Goal: Use online tool/utility: Utilize a website feature to perform a specific function

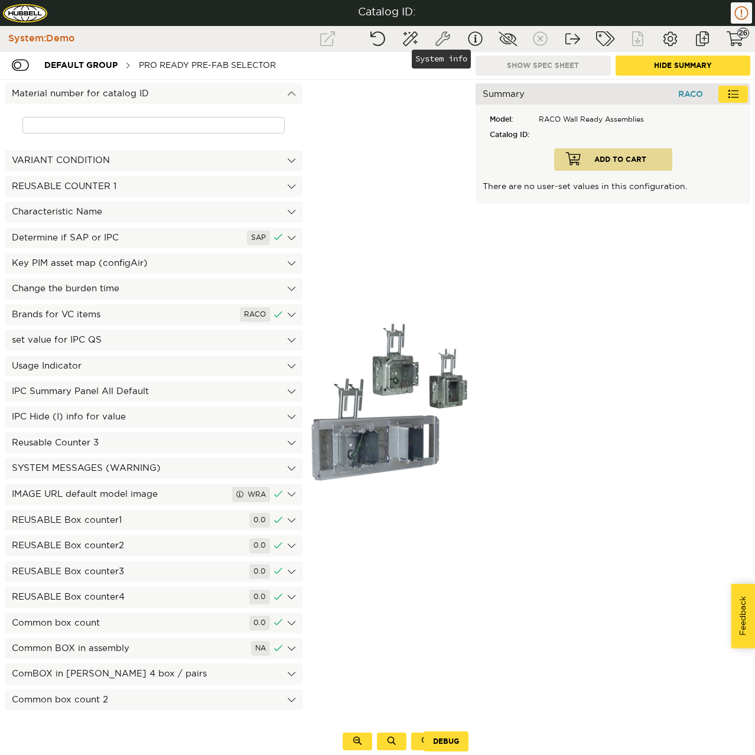
click at [431, 42] on button "System info" at bounding box center [443, 38] width 30 height 21
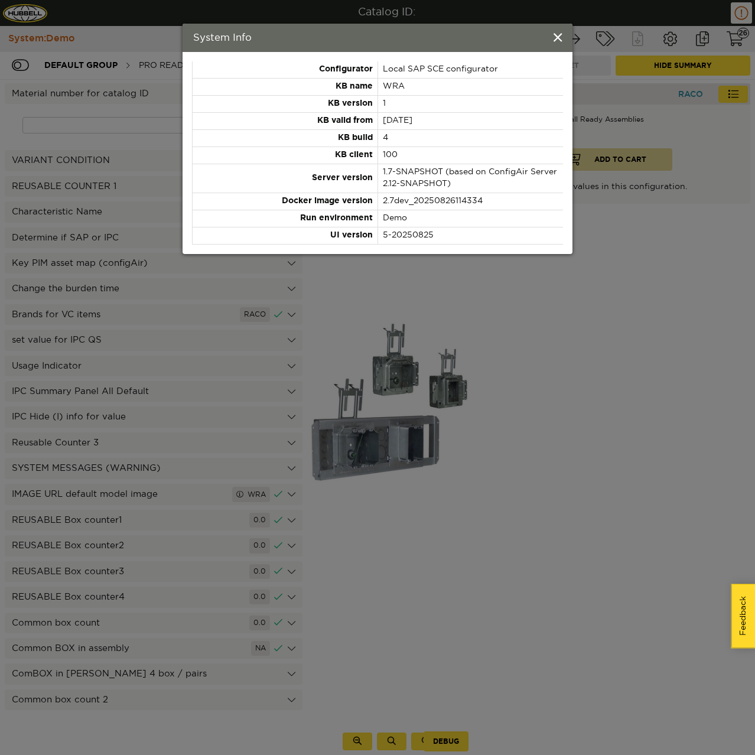
drag, startPoint x: 431, startPoint y: 118, endPoint x: 385, endPoint y: 123, distance: 45.8
click at [385, 123] on td "[DATE]" at bounding box center [469, 121] width 185 height 17
click at [554, 38] on span at bounding box center [558, 38] width 8 height 13
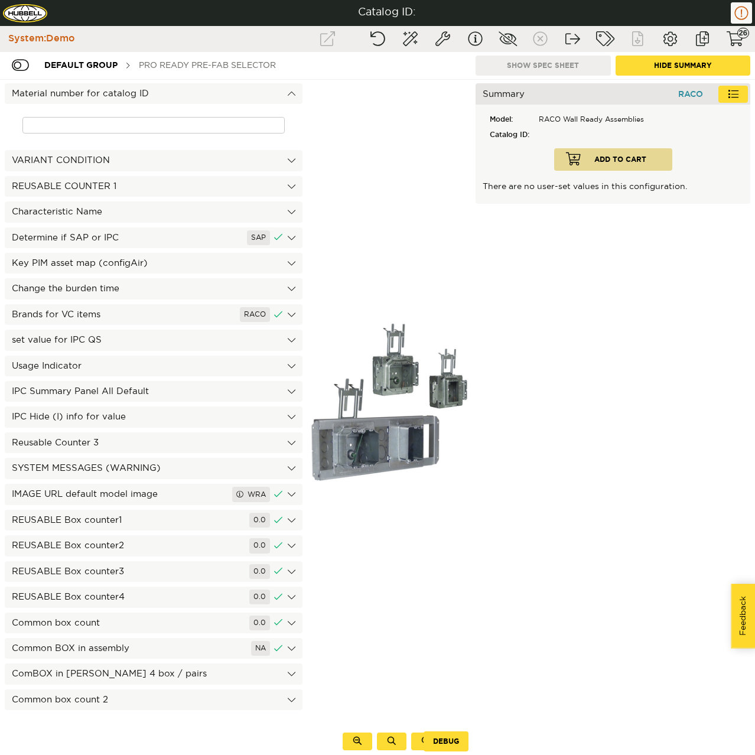
click at [222, 63] on div "PRO Ready Pre-Fab Selector" at bounding box center [207, 65] width 149 height 22
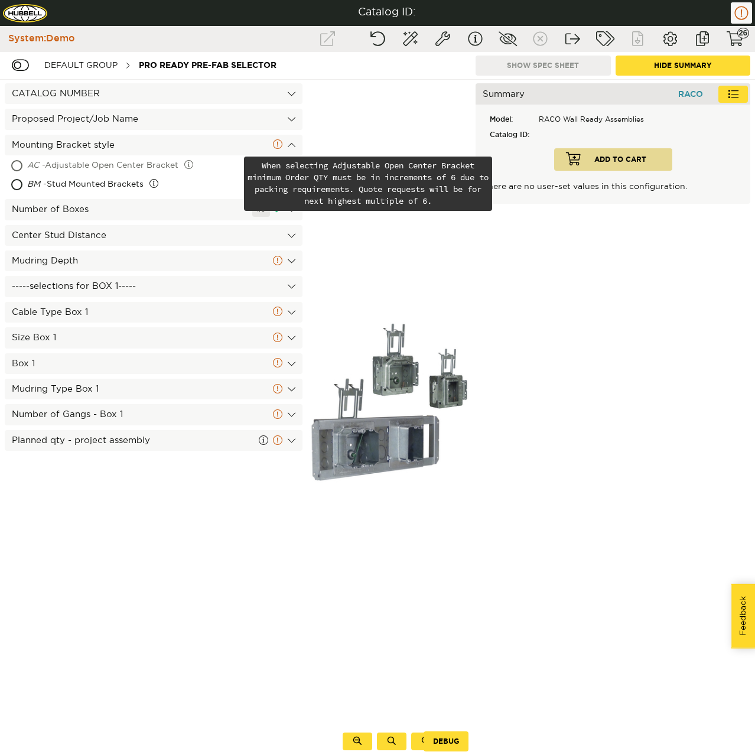
click at [82, 163] on div "AC - Adjustable Open Center Bracket" at bounding box center [134, 166] width 214 height 19
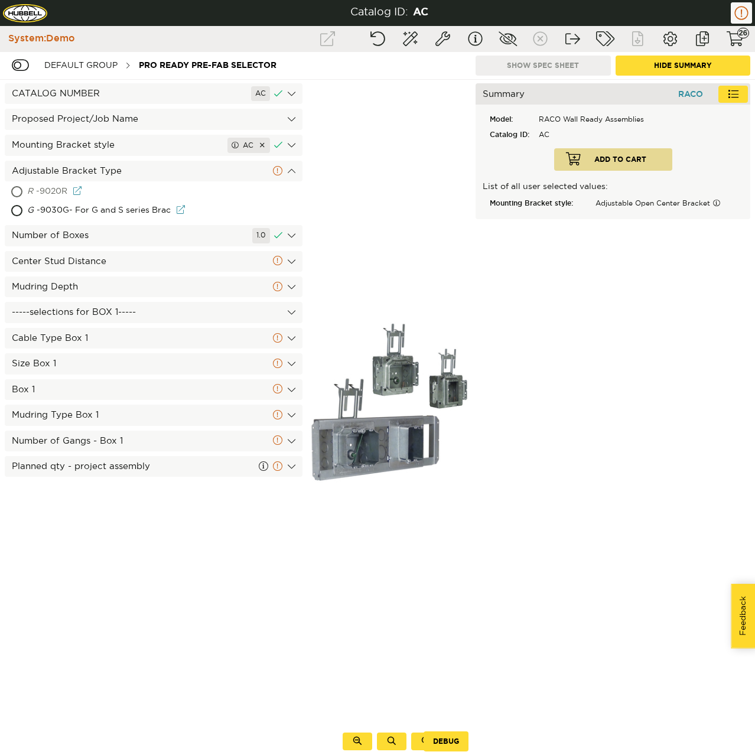
click at [76, 187] on div "R - 9020R" at bounding box center [105, 192] width 157 height 19
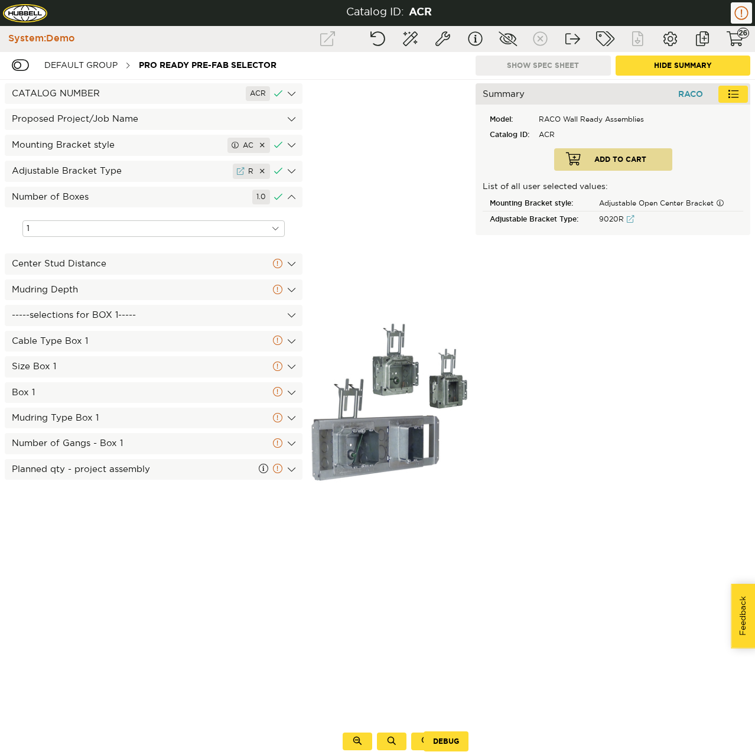
click at [97, 229] on input "1" at bounding box center [153, 228] width 262 height 17
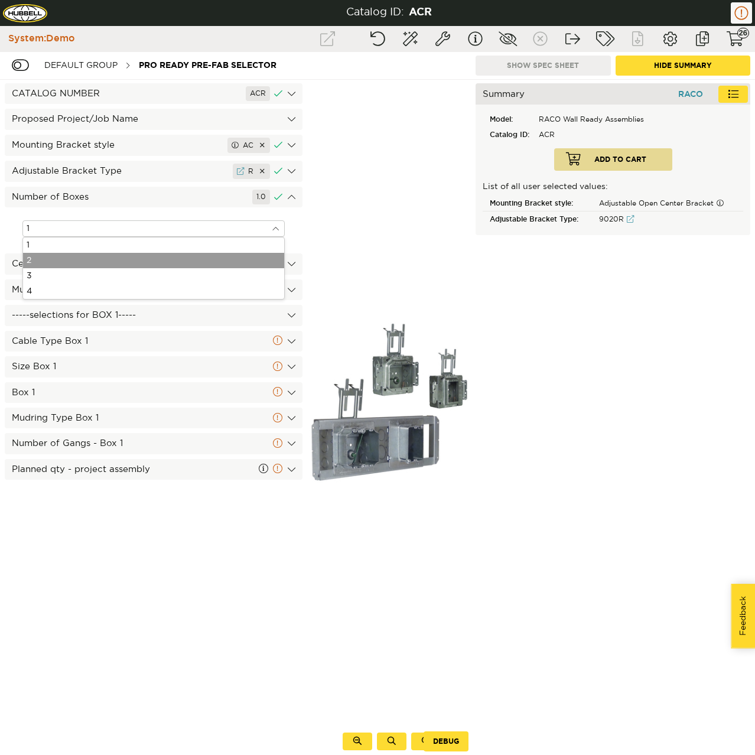
click at [81, 262] on div "2" at bounding box center [153, 260] width 261 height 15
type input "2"
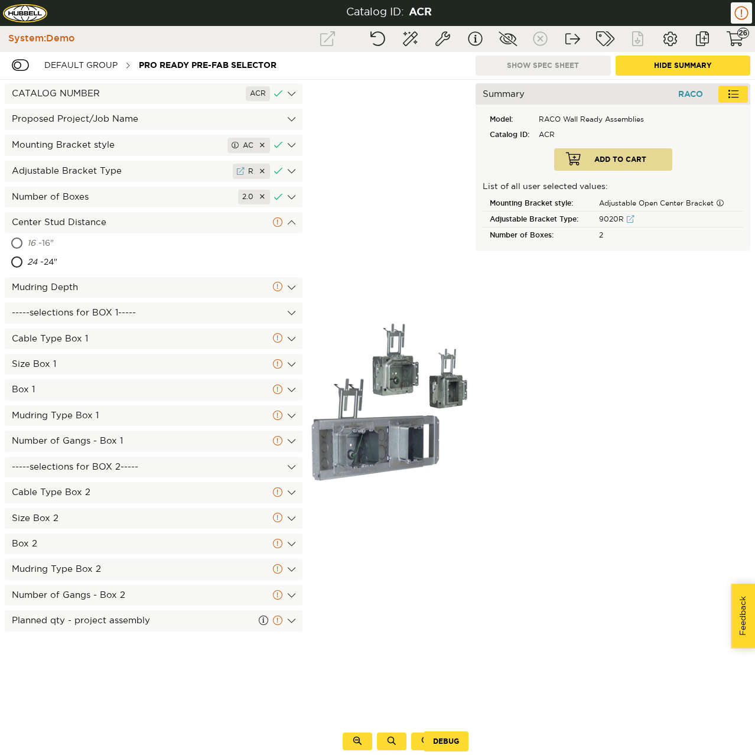
click at [58, 239] on div "16 - 16"" at bounding box center [98, 244] width 143 height 19
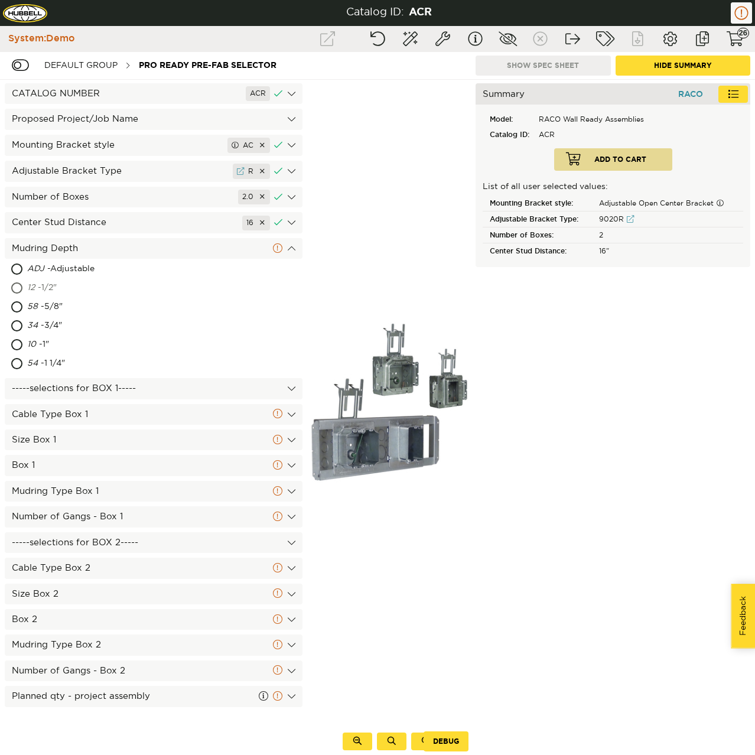
click at [51, 288] on div "12 - 1/2"" at bounding box center [99, 288] width 144 height 19
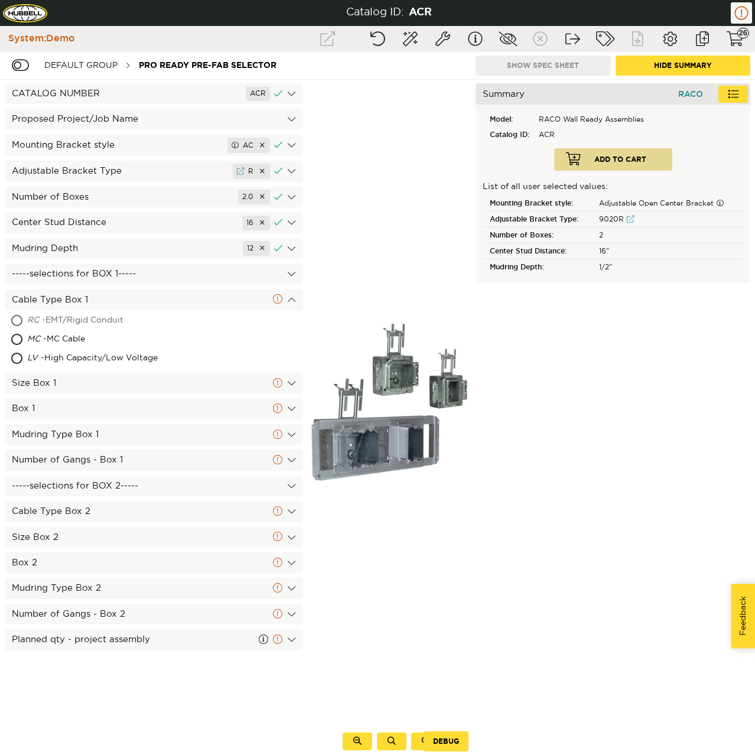
click at [46, 321] on div "RC - EMT/Rigid Conduit" at bounding box center [116, 320] width 178 height 19
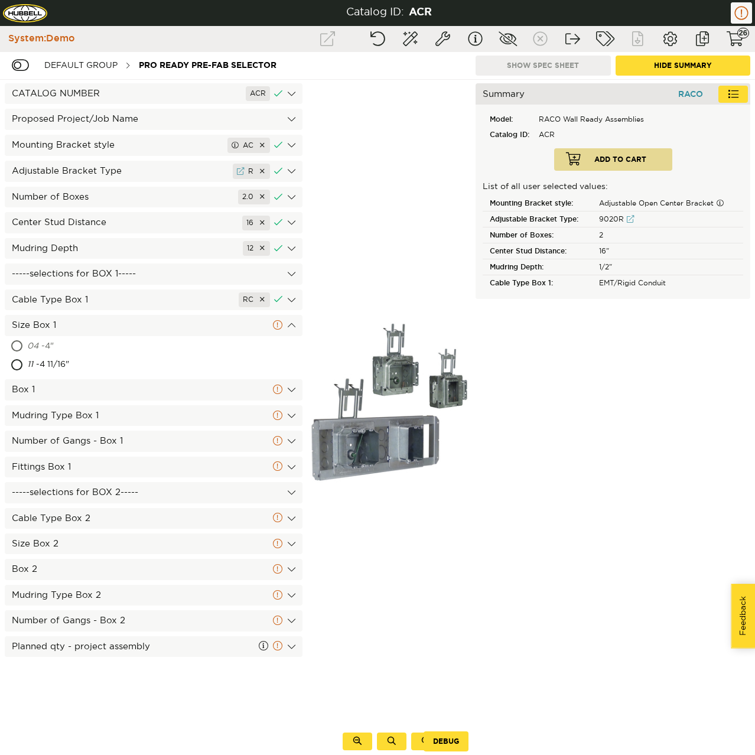
click at [44, 341] on div "04 - 4"" at bounding box center [98, 346] width 143 height 19
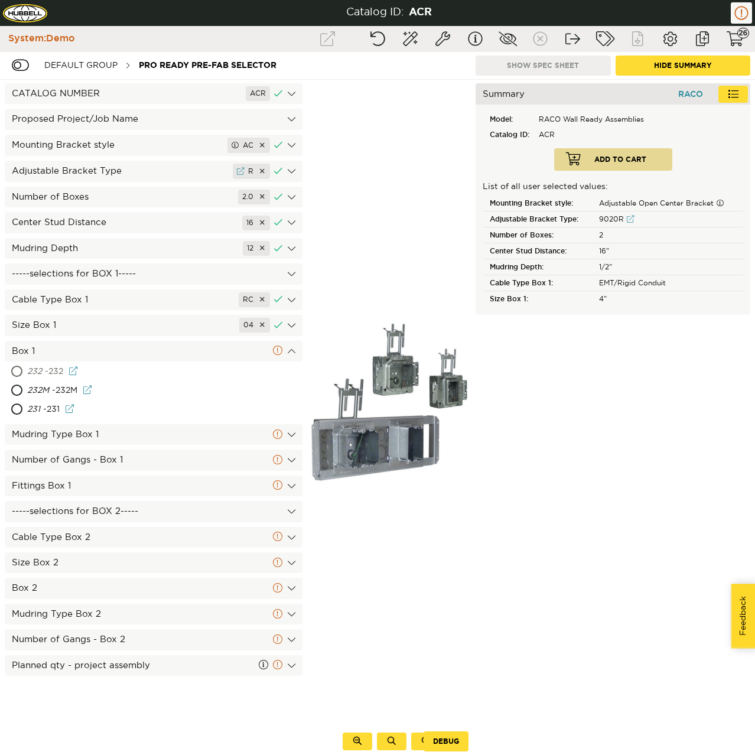
click at [36, 372] on span "232" at bounding box center [34, 371] width 15 height 8
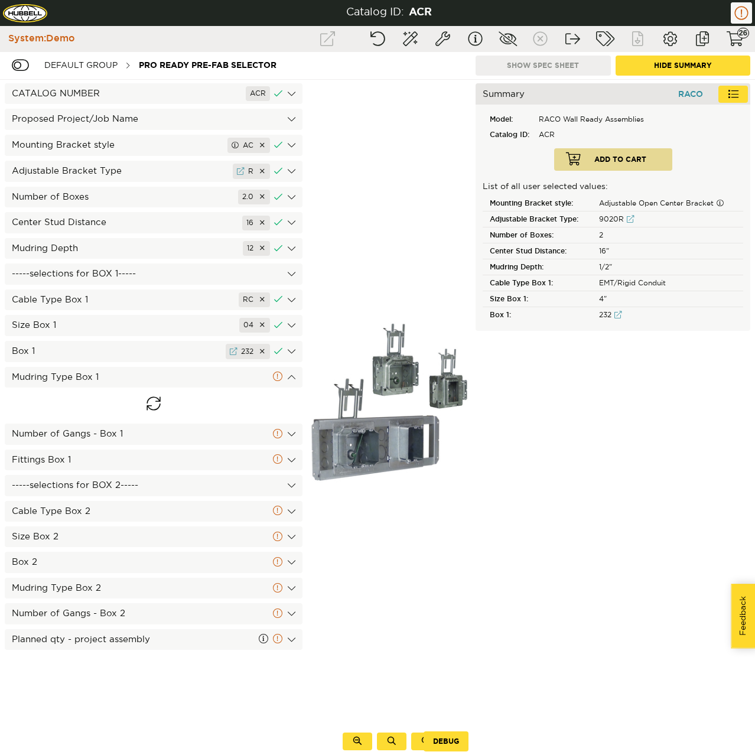
click at [47, 390] on div "CATALOG NUMBER ACR Proposed Project/Job Name Mounting Bracket style AC Adjustab…" at bounding box center [153, 417] width 307 height 675
